Goal: Transaction & Acquisition: Download file/media

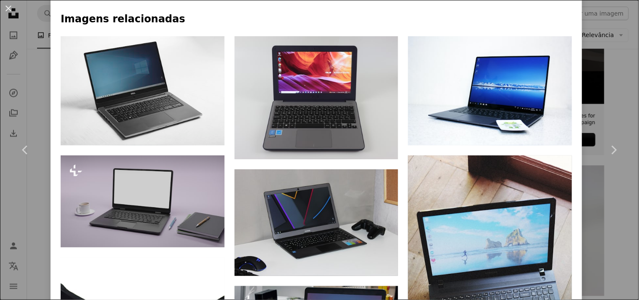
scroll to position [547, 0]
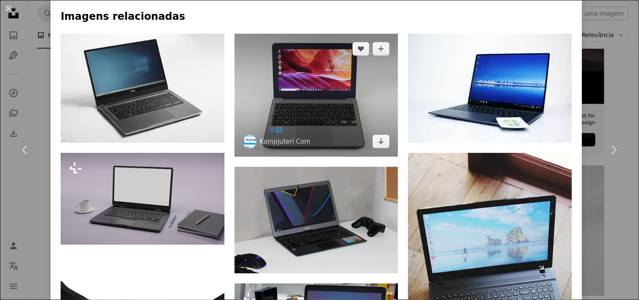
click at [305, 88] on img at bounding box center [317, 95] width 164 height 123
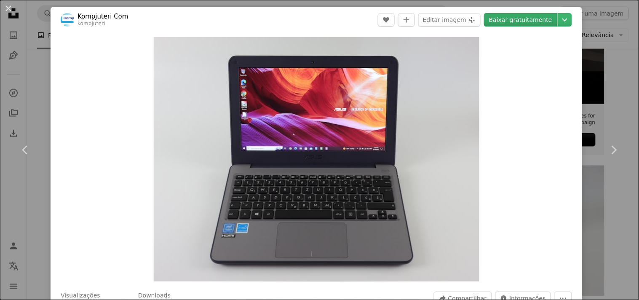
click at [499, 19] on link "Baixar gratuitamente" at bounding box center [520, 19] width 73 height 13
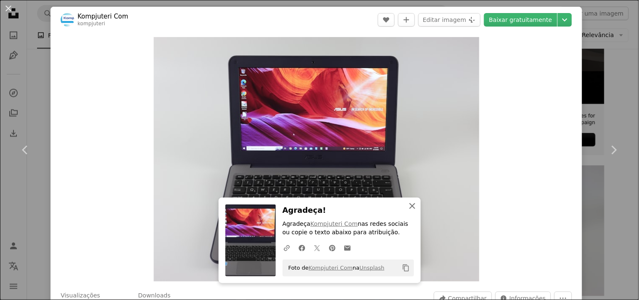
click at [408, 212] on button "An X shape Fechar" at bounding box center [412, 206] width 17 height 17
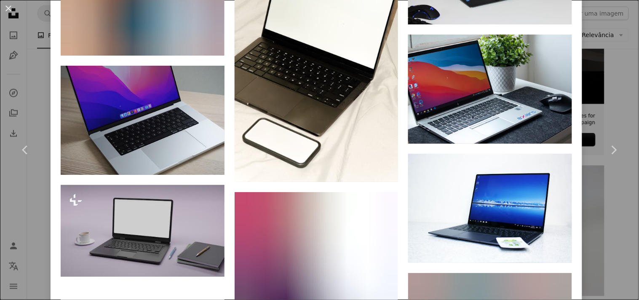
scroll to position [1038, 0]
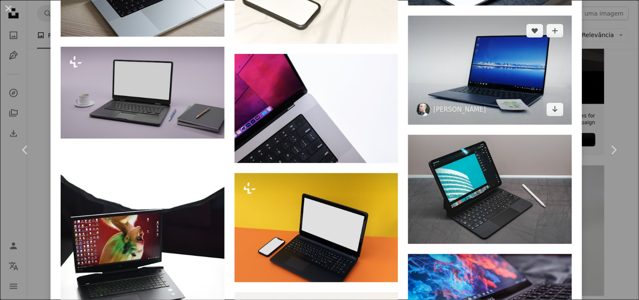
click at [499, 62] on img at bounding box center [490, 70] width 164 height 109
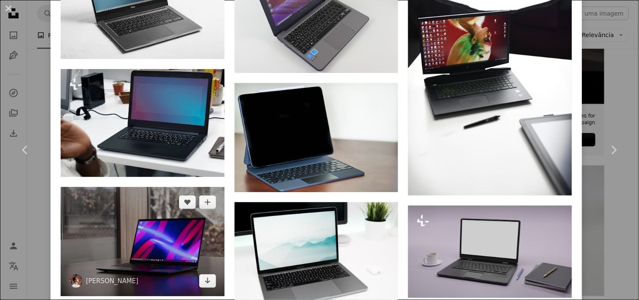
scroll to position [468, 0]
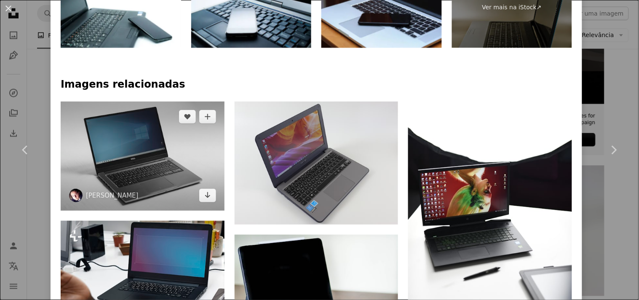
click at [156, 180] on img at bounding box center [143, 156] width 164 height 109
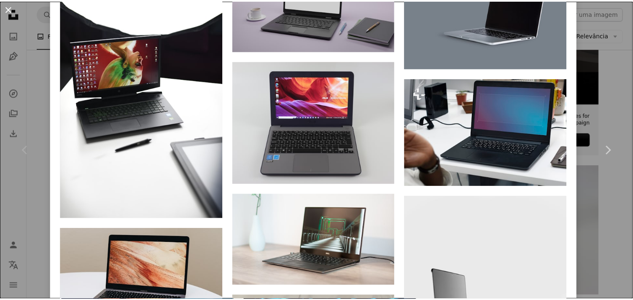
scroll to position [737, 0]
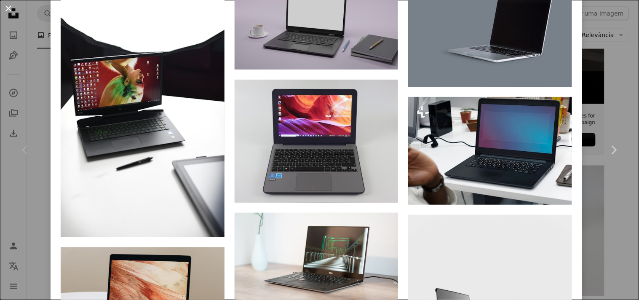
click at [5, 13] on button "An X shape" at bounding box center [8, 8] width 10 height 10
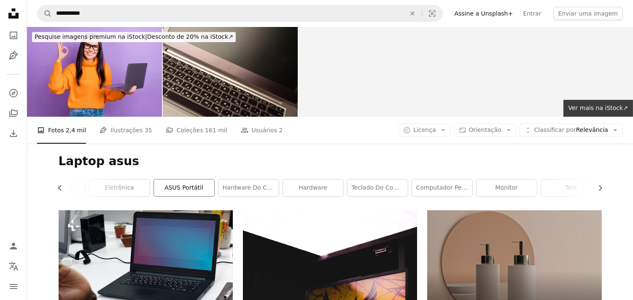
click at [171, 180] on link "ASUS Portátil" at bounding box center [184, 188] width 60 height 17
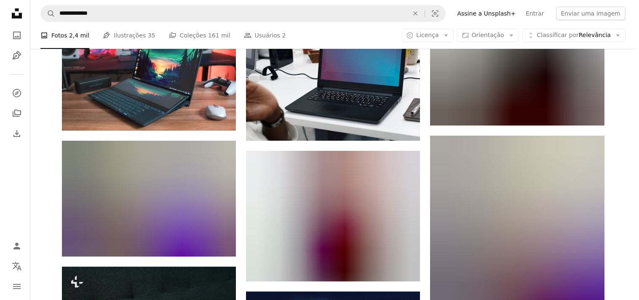
scroll to position [580, 0]
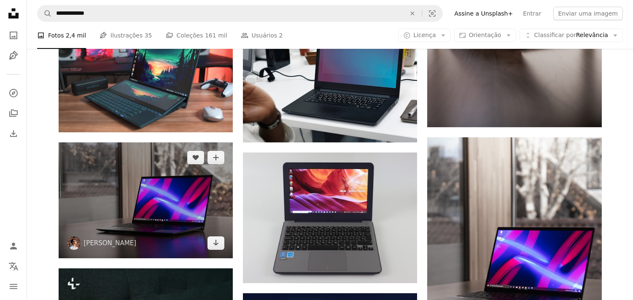
click at [171, 180] on img at bounding box center [146, 200] width 174 height 116
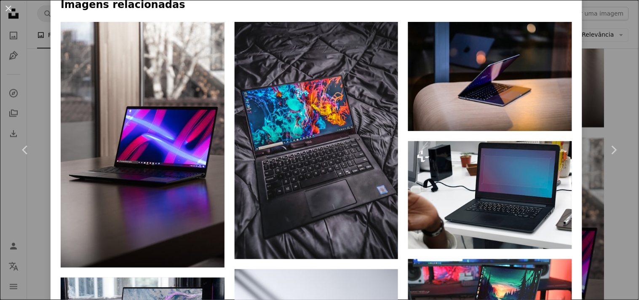
scroll to position [617, 0]
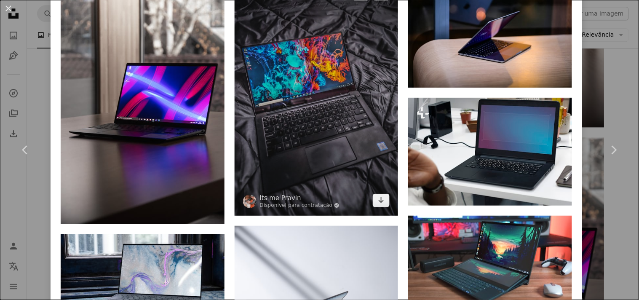
click at [280, 112] on img at bounding box center [317, 97] width 164 height 237
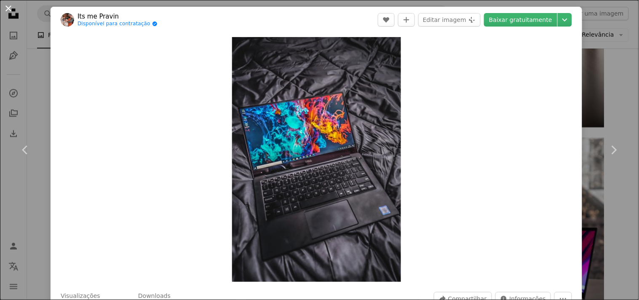
click at [5, 8] on button "An X shape" at bounding box center [8, 8] width 10 height 10
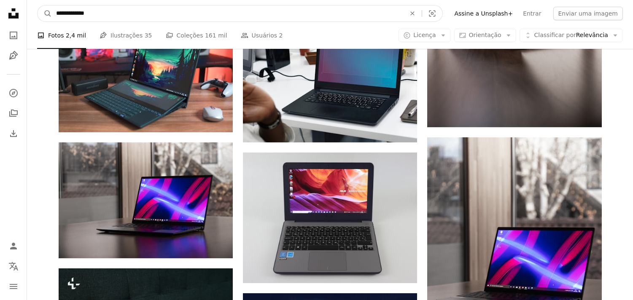
click at [66, 16] on input "**********" at bounding box center [227, 13] width 351 height 16
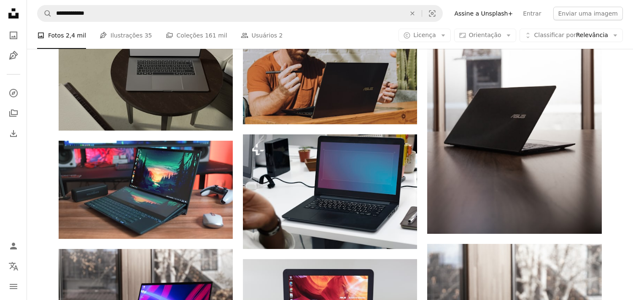
scroll to position [131, 0]
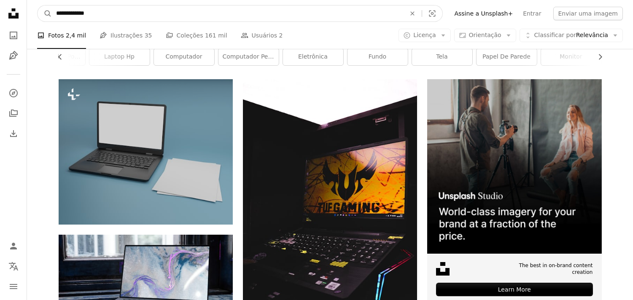
click at [59, 13] on input "**********" at bounding box center [227, 13] width 351 height 16
click at [127, 15] on input "********" at bounding box center [227, 13] width 351 height 16
type input "********"
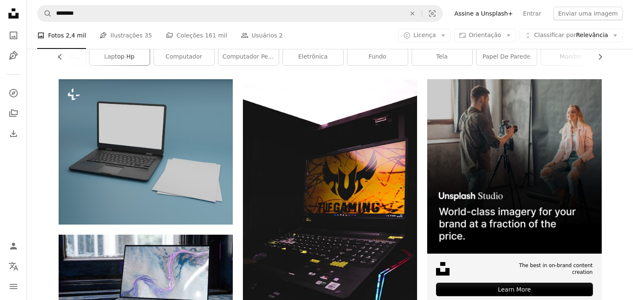
click at [121, 57] on link "laptop hp" at bounding box center [119, 56] width 60 height 17
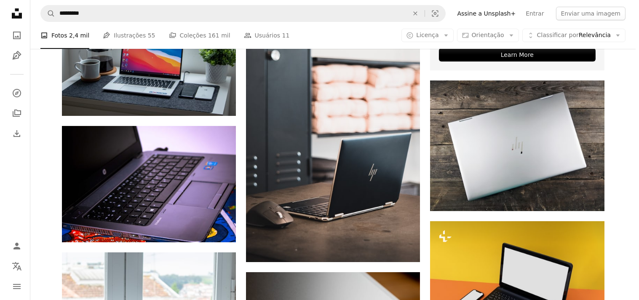
scroll to position [356, 0]
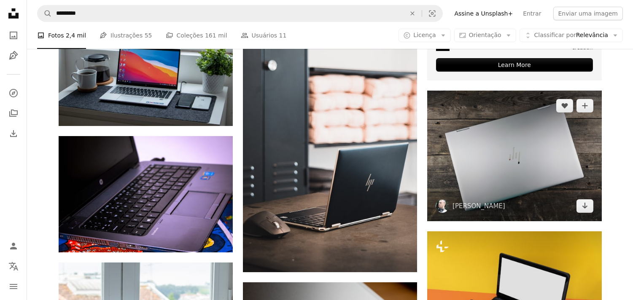
click at [469, 178] on img at bounding box center [514, 156] width 174 height 131
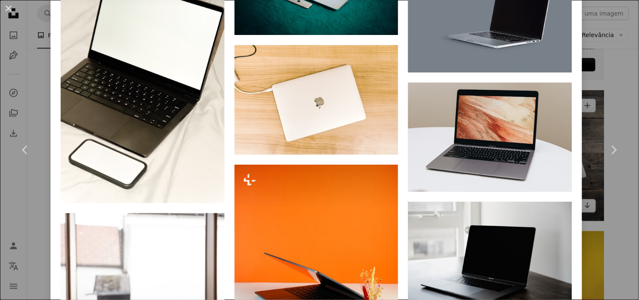
scroll to position [942, 0]
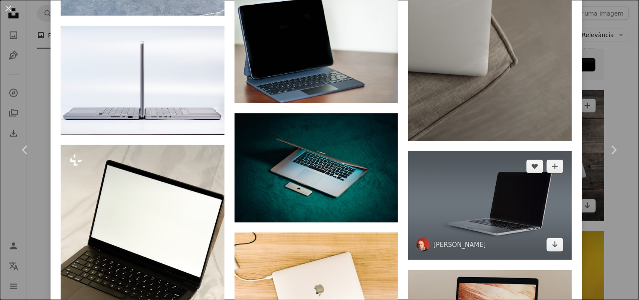
click at [469, 178] on img at bounding box center [490, 205] width 164 height 109
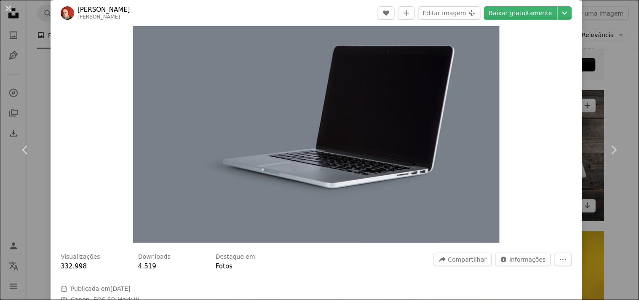
scroll to position [20, 0]
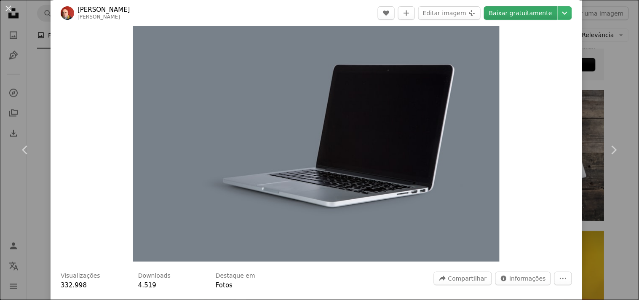
click at [514, 11] on link "Baixar gratuitamente" at bounding box center [520, 12] width 73 height 13
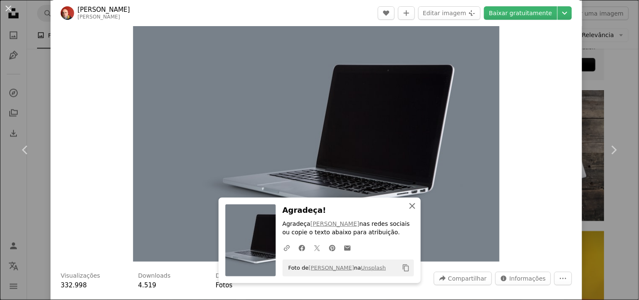
click at [410, 205] on icon "button" at bounding box center [413, 206] width 6 height 6
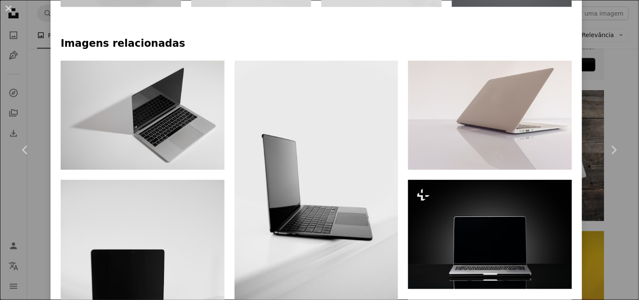
scroll to position [523, 0]
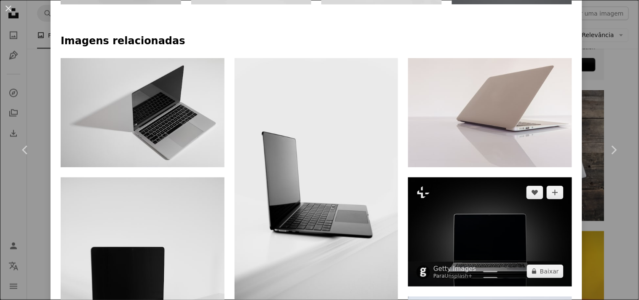
click at [488, 226] on img at bounding box center [490, 231] width 164 height 109
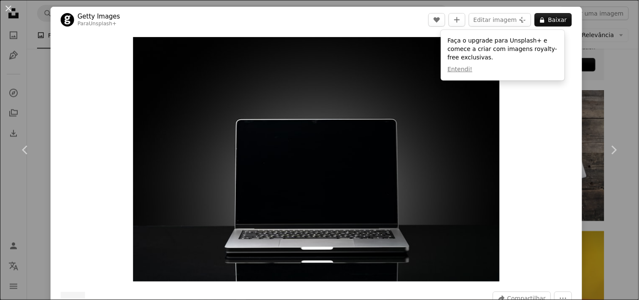
click at [428, 68] on div "Zoom in" at bounding box center [317, 159] width 532 height 253
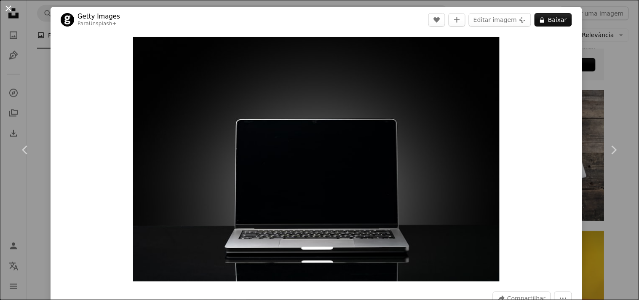
click at [8, 3] on button "An X shape" at bounding box center [8, 8] width 10 height 10
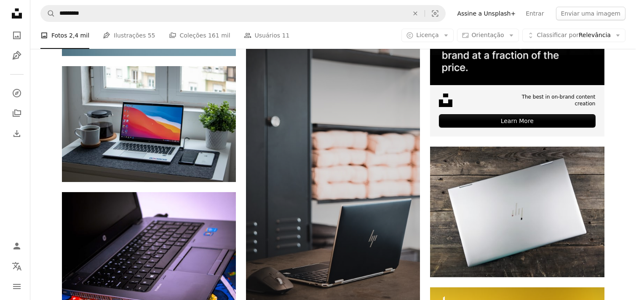
scroll to position [393, 0]
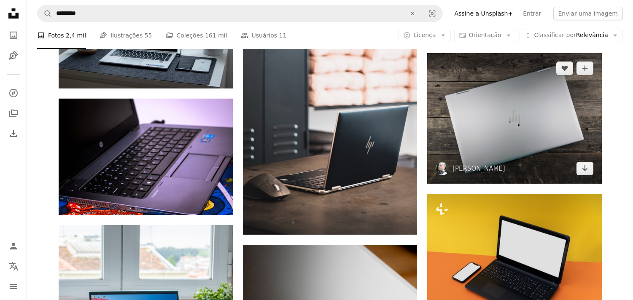
click at [457, 162] on span "[PERSON_NAME]" at bounding box center [470, 168] width 70 height 13
click at [538, 93] on img at bounding box center [514, 118] width 174 height 131
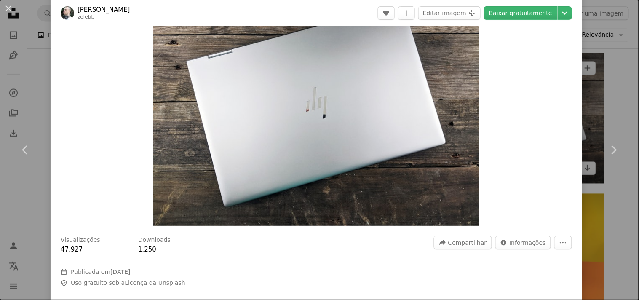
scroll to position [37, 0]
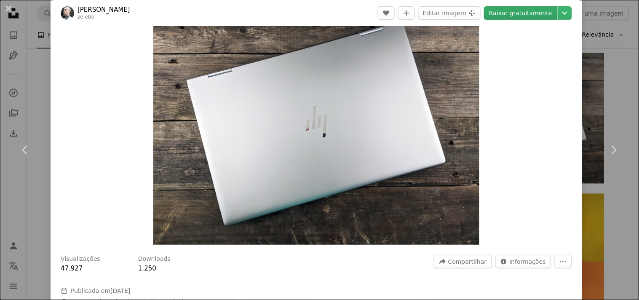
click at [516, 16] on link "Baixar gratuitamente" at bounding box center [520, 12] width 73 height 13
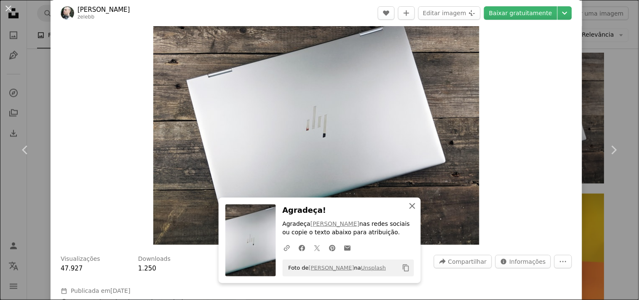
click at [411, 205] on icon "An X shape" at bounding box center [413, 206] width 10 height 10
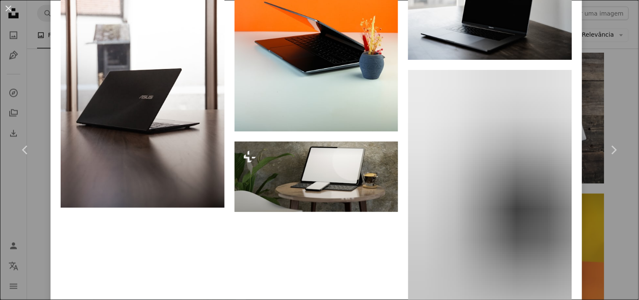
scroll to position [1329, 0]
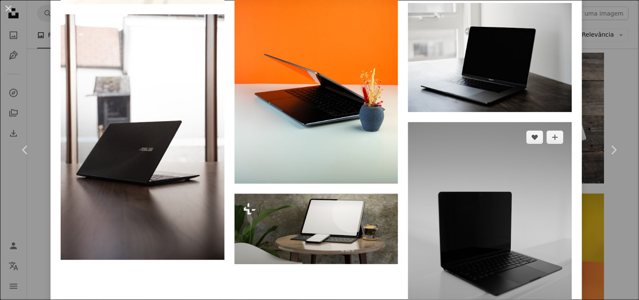
click at [496, 228] on img at bounding box center [490, 245] width 164 height 246
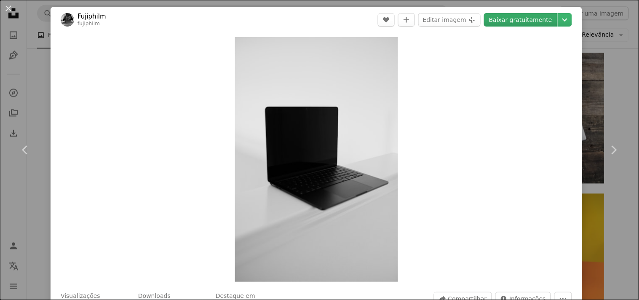
click at [503, 22] on link "Baixar gratuitamente" at bounding box center [520, 19] width 73 height 13
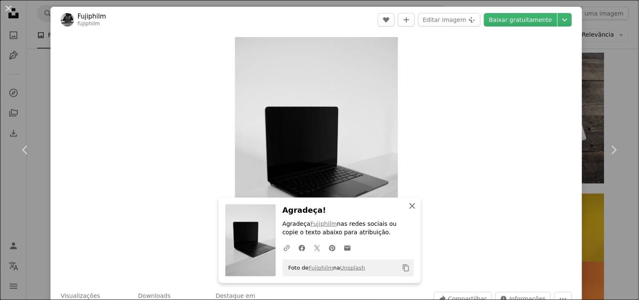
click at [408, 205] on icon "An X shape" at bounding box center [413, 206] width 10 height 10
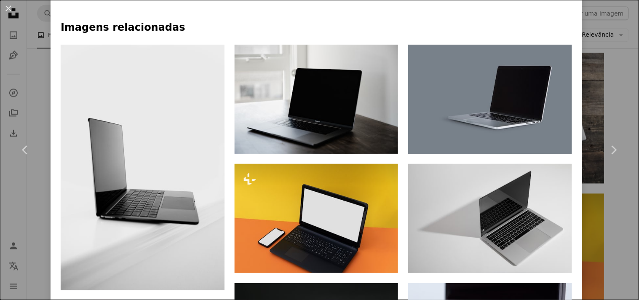
scroll to position [626, 0]
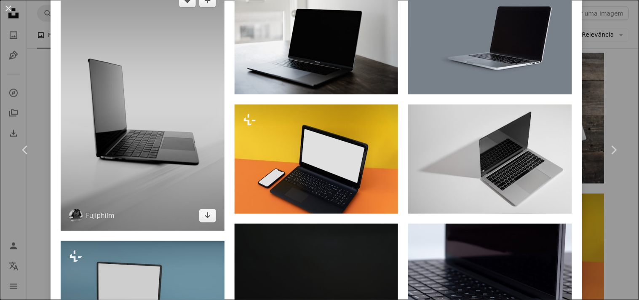
click at [118, 161] on img at bounding box center [143, 108] width 164 height 246
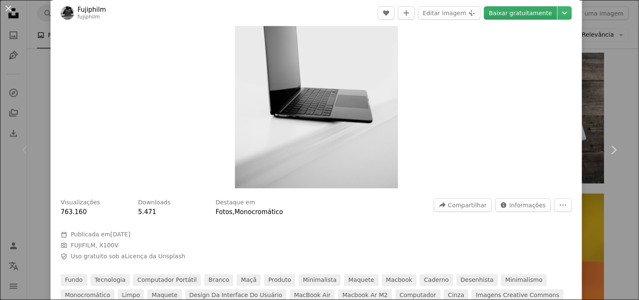
scroll to position [56, 0]
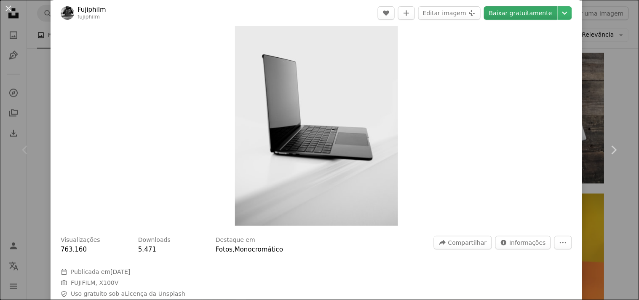
click at [513, 7] on link "Baixar gratuitamente" at bounding box center [520, 12] width 73 height 13
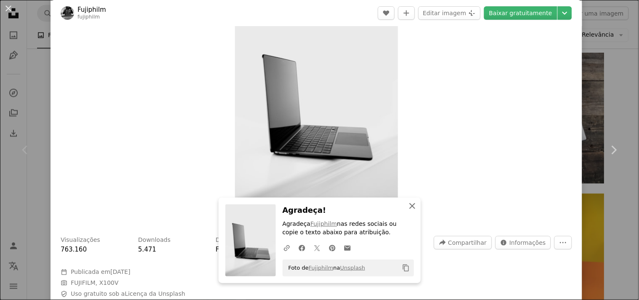
click at [409, 204] on icon "An X shape" at bounding box center [413, 206] width 10 height 10
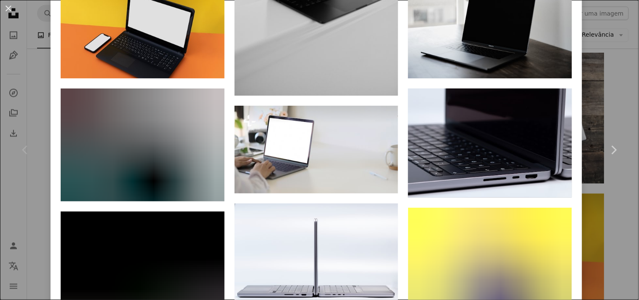
scroll to position [751, 0]
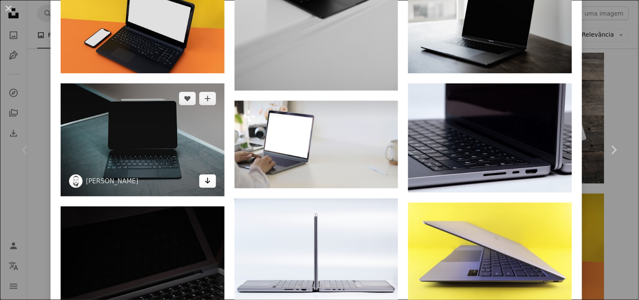
click at [204, 176] on icon "Arrow pointing down" at bounding box center [207, 181] width 7 height 10
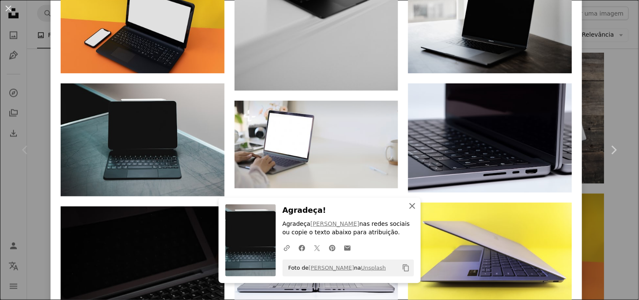
click at [410, 207] on icon "button" at bounding box center [413, 206] width 6 height 6
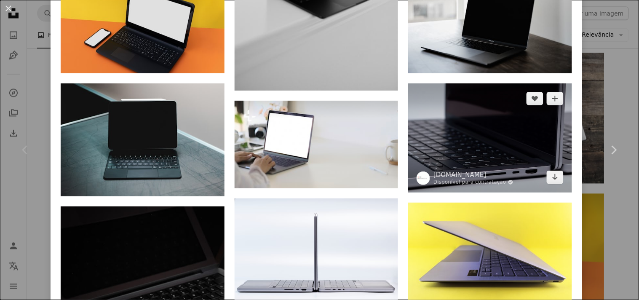
click at [452, 167] on img at bounding box center [490, 137] width 164 height 109
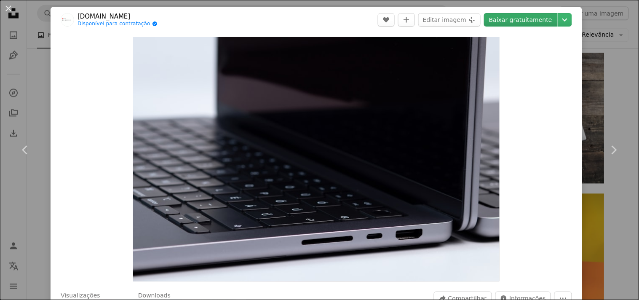
click at [527, 21] on link "Baixar gratuitamente" at bounding box center [520, 19] width 73 height 13
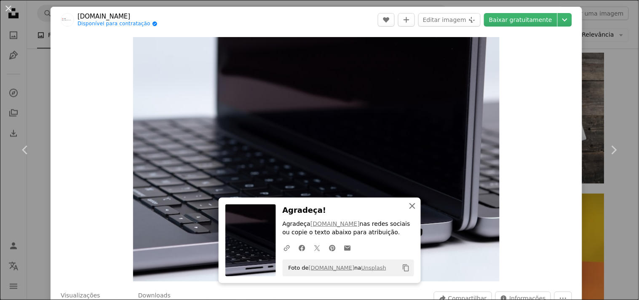
click at [410, 205] on icon "button" at bounding box center [413, 206] width 6 height 6
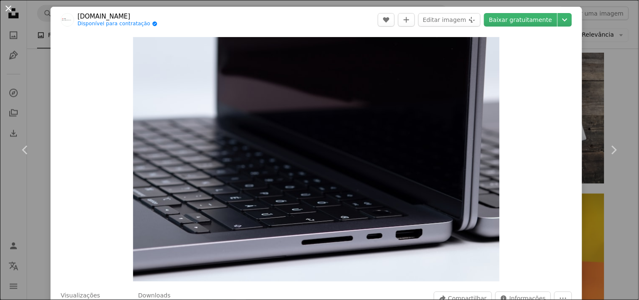
click at [6, 8] on button "An X shape" at bounding box center [8, 8] width 10 height 10
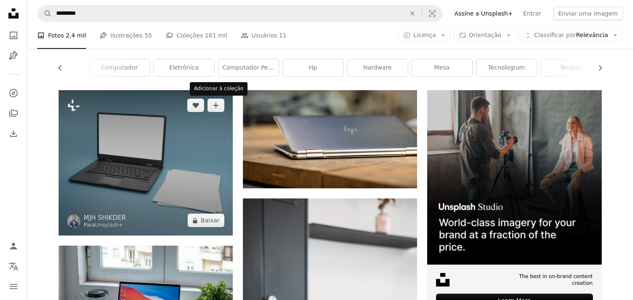
scroll to position [56, 0]
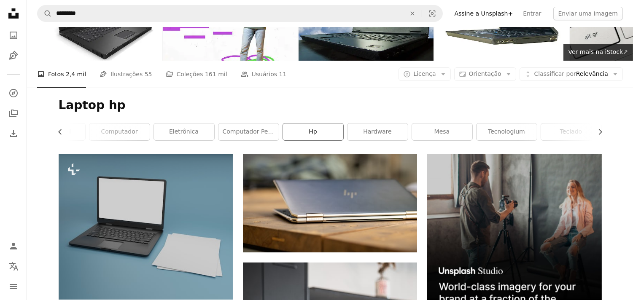
click at [294, 126] on link "Hp" at bounding box center [313, 131] width 60 height 17
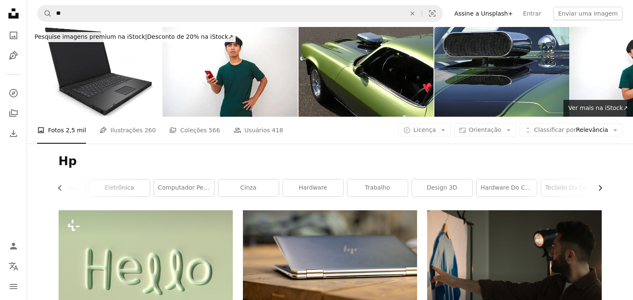
click at [601, 188] on icon "button" at bounding box center [599, 187] width 3 height 5
click at [458, 185] on link "teclado do computador" at bounding box center [444, 188] width 60 height 17
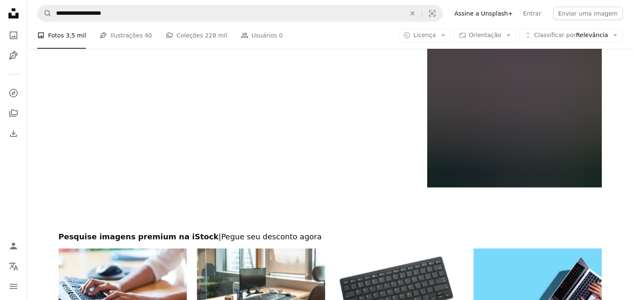
scroll to position [1292, 0]
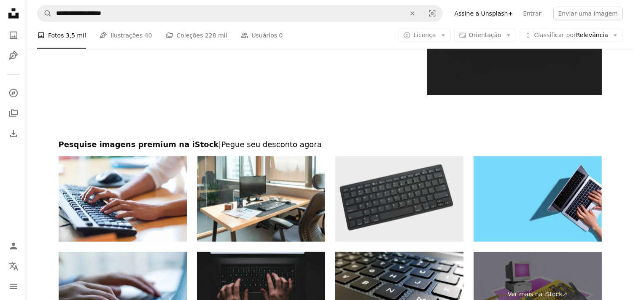
click at [397, 216] on img at bounding box center [399, 199] width 128 height 86
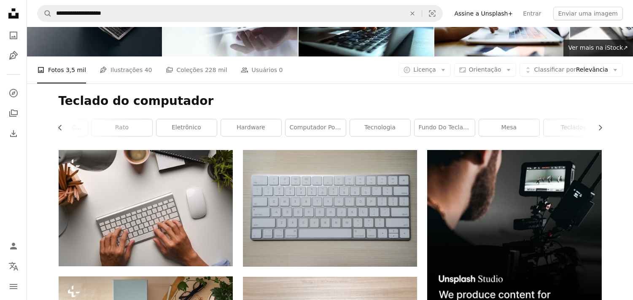
scroll to position [56, 0]
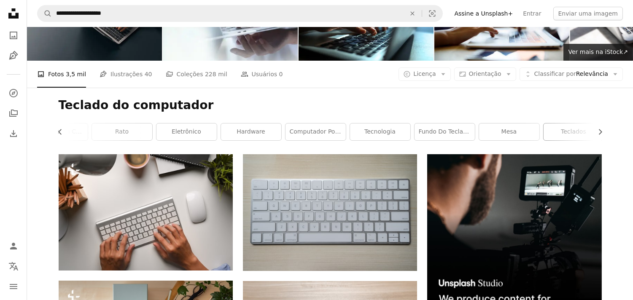
click at [565, 131] on link "Teclados" at bounding box center [573, 131] width 60 height 17
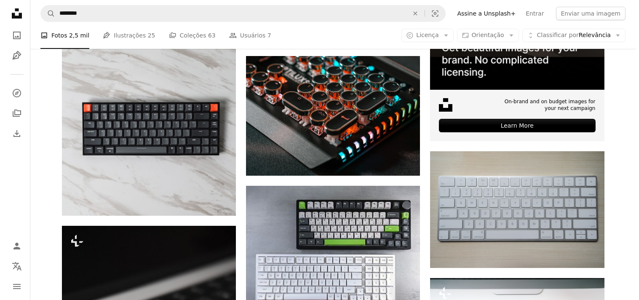
scroll to position [300, 0]
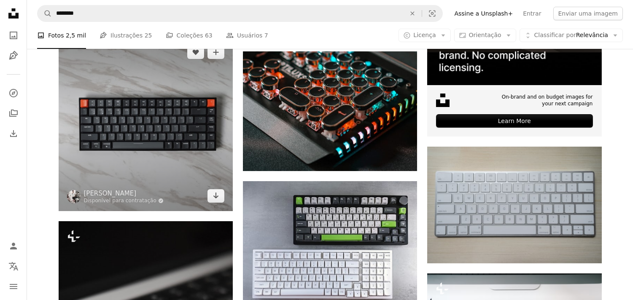
click at [183, 142] on img at bounding box center [146, 124] width 174 height 174
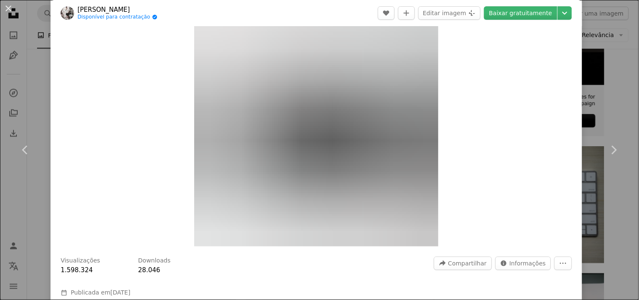
scroll to position [19, 0]
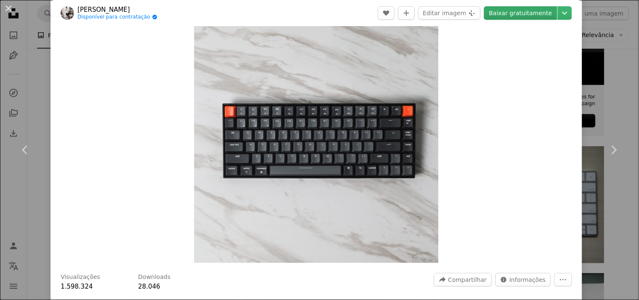
click at [504, 10] on link "Baixar gratuitamente" at bounding box center [520, 12] width 73 height 13
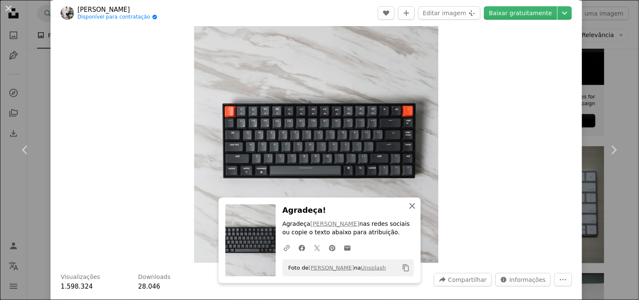
click at [408, 206] on icon "An X shape" at bounding box center [413, 206] width 10 height 10
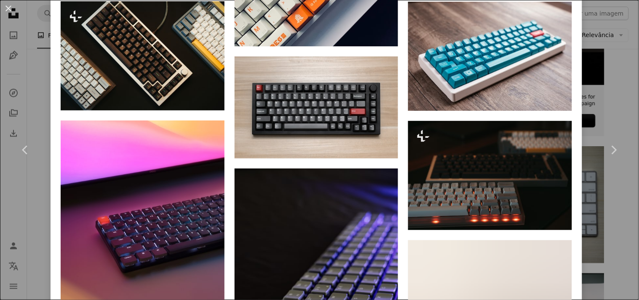
scroll to position [614, 0]
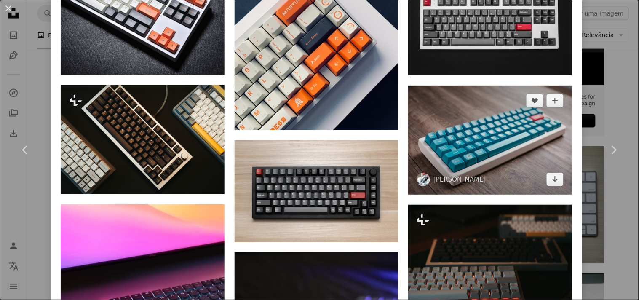
click at [478, 139] on img at bounding box center [490, 140] width 164 height 109
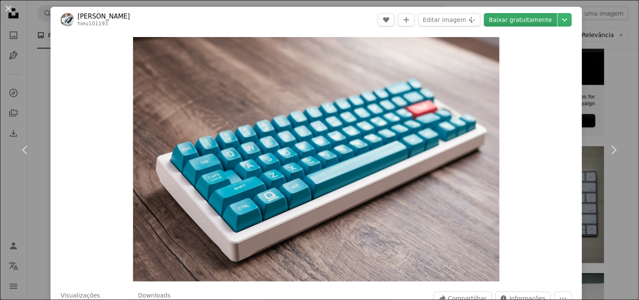
click at [501, 24] on link "Baixar gratuitamente" at bounding box center [520, 19] width 73 height 13
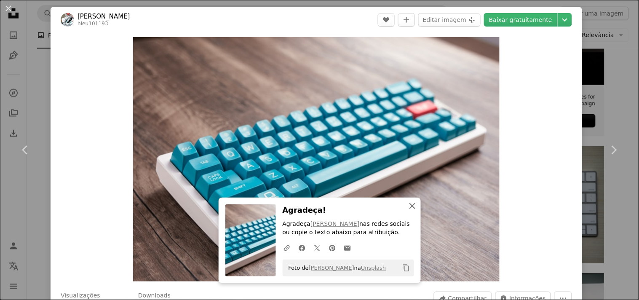
click at [408, 208] on icon "An X shape" at bounding box center [413, 206] width 10 height 10
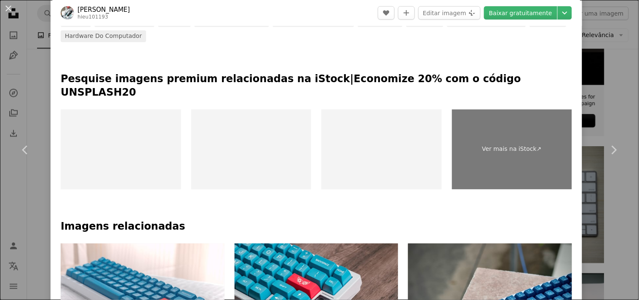
scroll to position [428, 0]
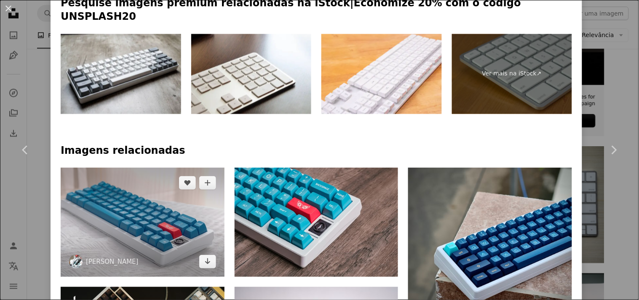
click at [170, 197] on img at bounding box center [143, 222] width 164 height 109
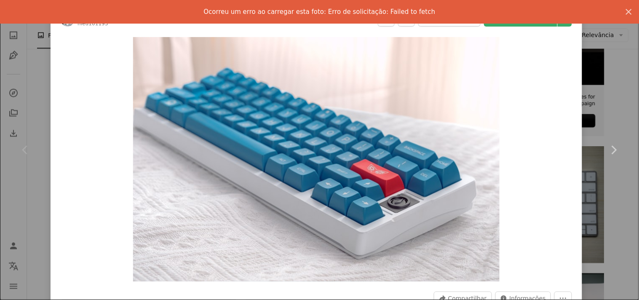
click at [525, 21] on div "Ocorreu um erro ao carregar esta foto: Erro de solicitação: Failed to fetch An …" at bounding box center [319, 12] width 639 height 24
